Goal: Information Seeking & Learning: Check status

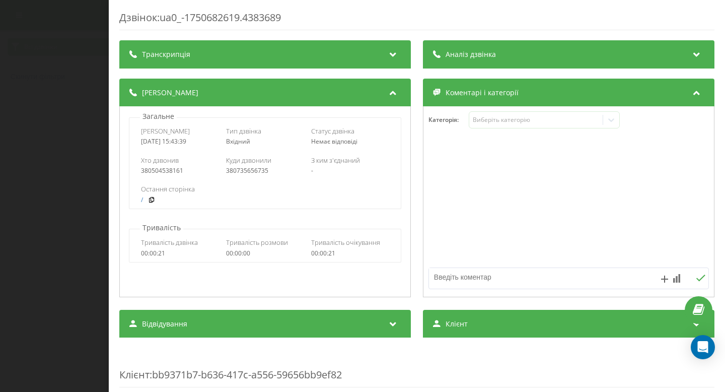
click at [123, 133] on div "Загальне Дата дзвінка [DATE] 15:43:39 Тип дзвінка Вхідний Статус дзвінка Немає …" at bounding box center [265, 201] width 292 height 191
click at [55, 137] on div "Дзвінок : ua0_-1750682619.4383689 Транскрипція Для AI-аналізу майбутніх дзвінкі…" at bounding box center [362, 196] width 725 height 392
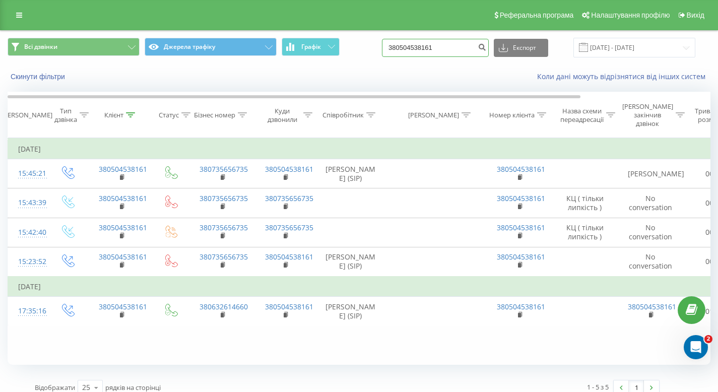
click at [449, 49] on input "380504538161" at bounding box center [435, 48] width 107 height 18
paste input "0978210796"
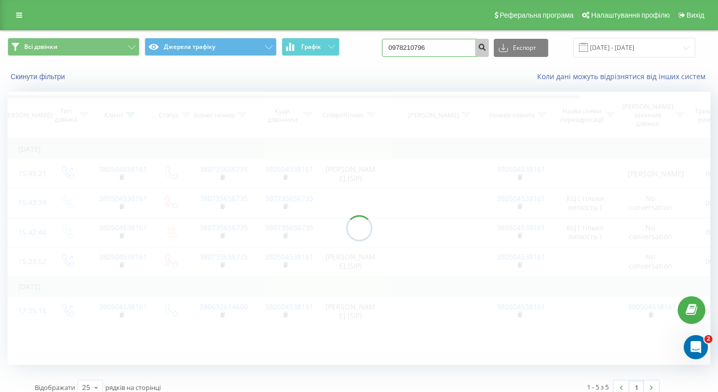
type input "0978210796"
click at [486, 49] on icon "submit" at bounding box center [481, 46] width 9 height 6
